Goal: Communication & Community: Answer question/provide support

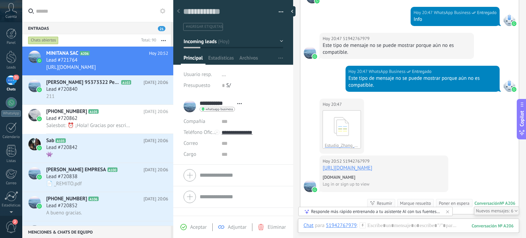
click at [10, 81] on div "21" at bounding box center [11, 80] width 11 height 10
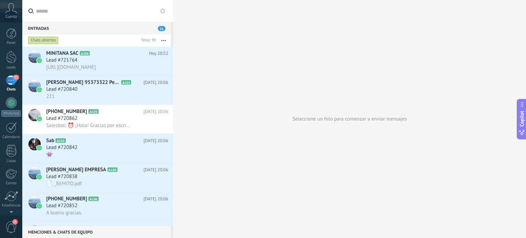
click at [10, 84] on div "21" at bounding box center [11, 80] width 11 height 10
click at [11, 59] on div at bounding box center [11, 57] width 10 height 13
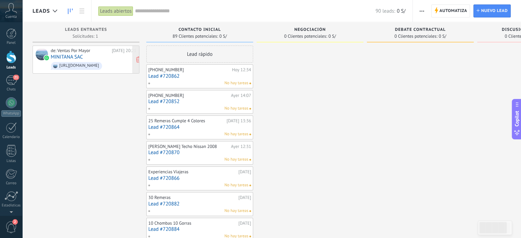
click at [92, 67] on div "[URL][DOMAIN_NAME]" at bounding box center [79, 65] width 40 height 5
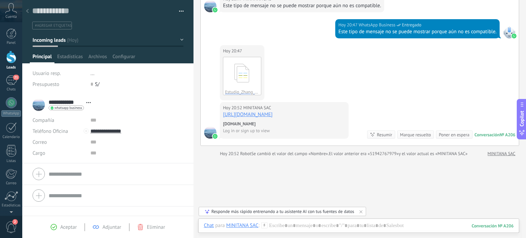
scroll to position [1706, 0]
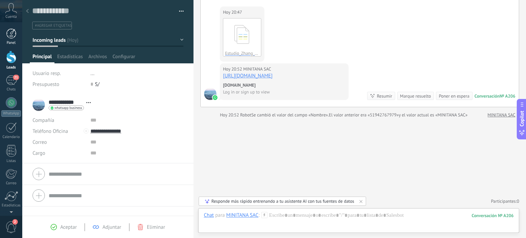
click at [11, 37] on div at bounding box center [11, 33] width 10 height 10
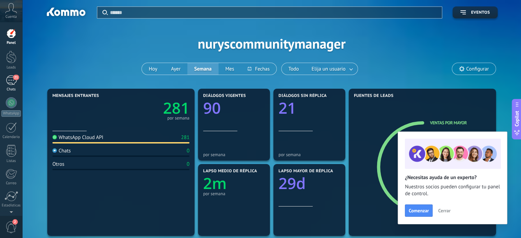
click at [9, 79] on div "21" at bounding box center [11, 80] width 11 height 10
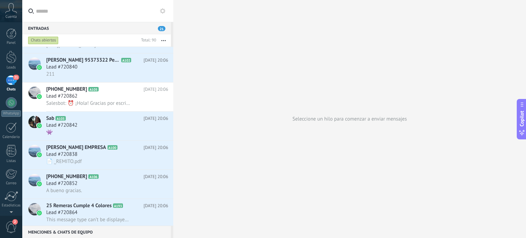
scroll to position [34, 0]
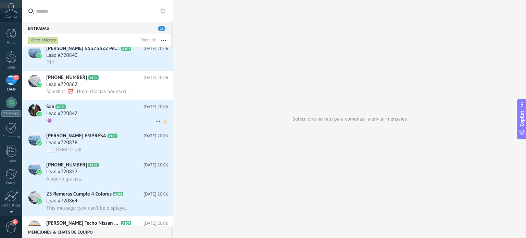
click at [65, 109] on span "A103" at bounding box center [60, 106] width 10 height 4
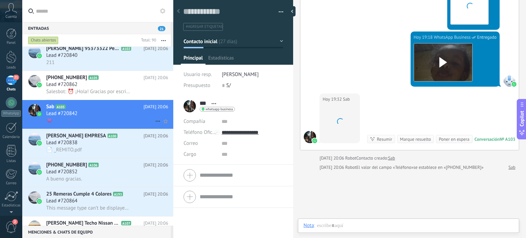
scroll to position [10, 0]
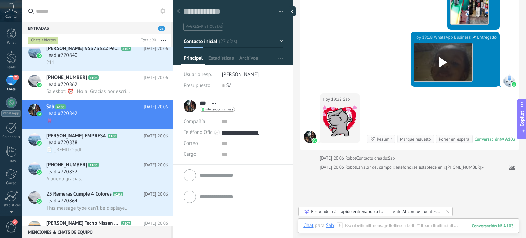
click at [178, 14] on div at bounding box center [179, 11] width 10 height 13
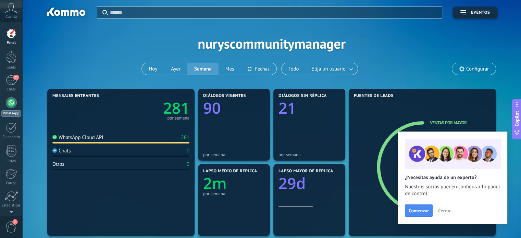
click at [9, 102] on div at bounding box center [11, 102] width 11 height 11
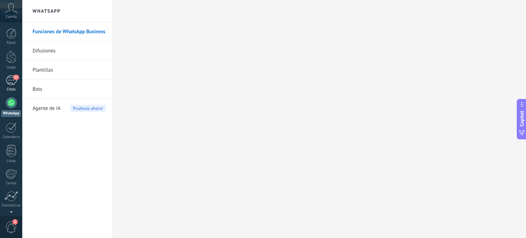
click at [13, 80] on div "21" at bounding box center [11, 80] width 11 height 10
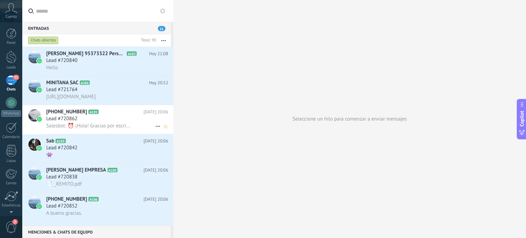
click at [109, 124] on span "Salesbot: ⏰ ¡Hola! Gracias por escribirnos. En este momento no estamos disponib…" at bounding box center [88, 126] width 84 height 7
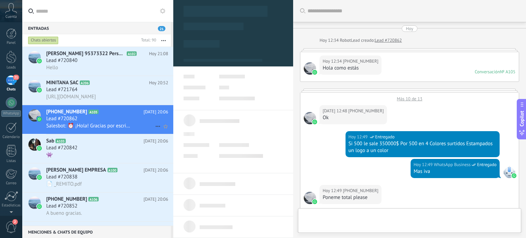
scroll to position [380, 0]
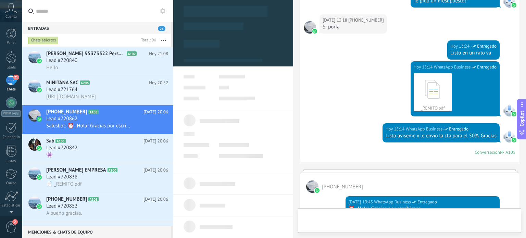
type textarea "**********"
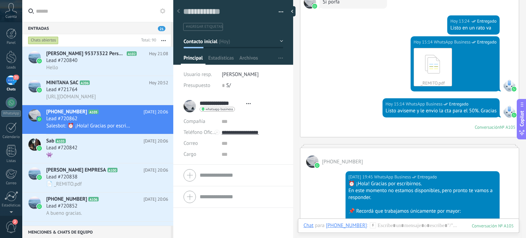
scroll to position [209, 0]
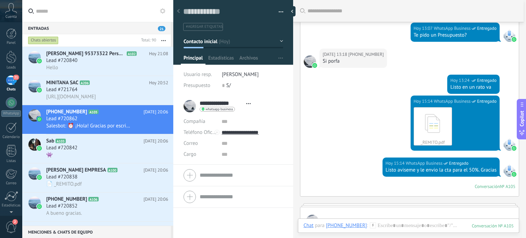
click at [179, 12] on icon at bounding box center [178, 11] width 3 height 4
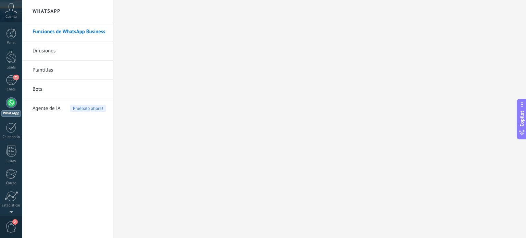
click at [11, 105] on div at bounding box center [11, 102] width 11 height 11
click at [14, 81] on div "21" at bounding box center [11, 80] width 11 height 10
